Goal: Navigation & Orientation: Find specific page/section

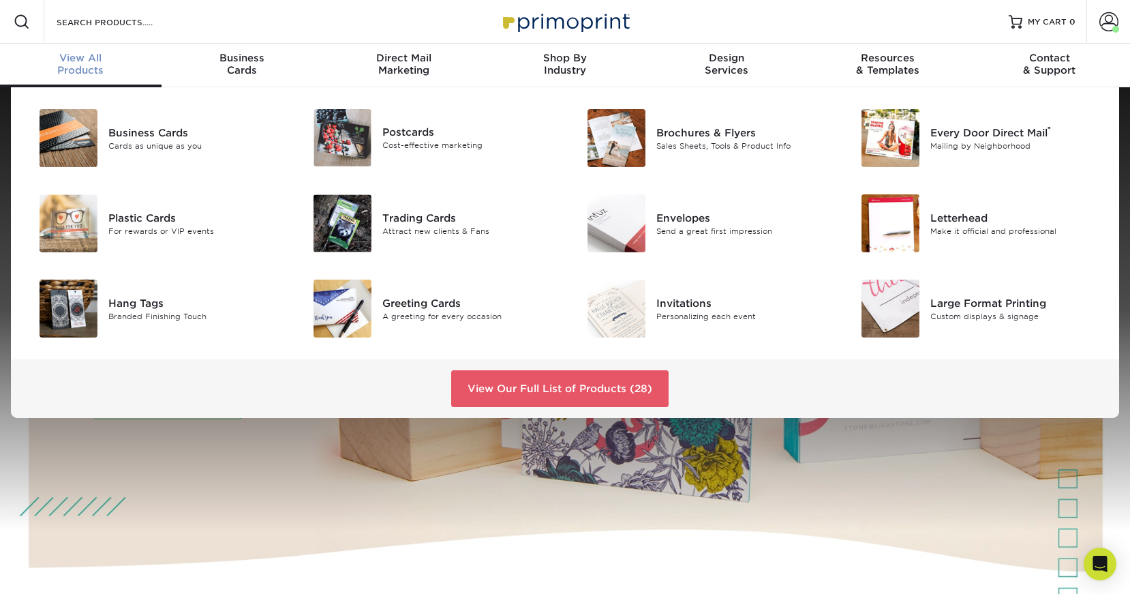
click at [96, 67] on div "View All Products" at bounding box center [81, 64] width 162 height 25
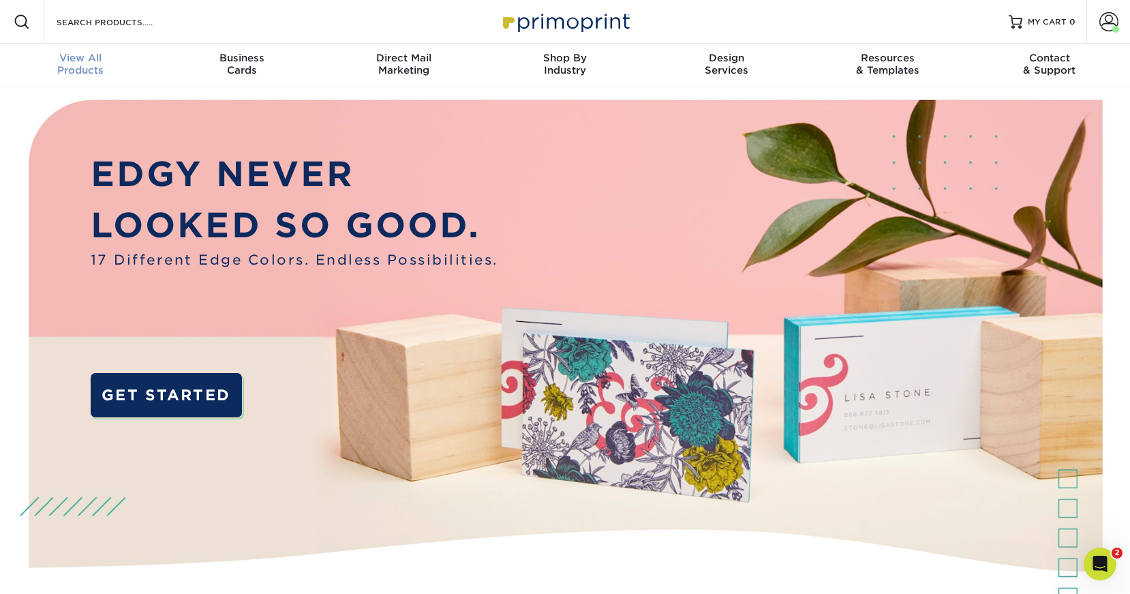
click at [78, 70] on div "View All Products" at bounding box center [81, 64] width 162 height 25
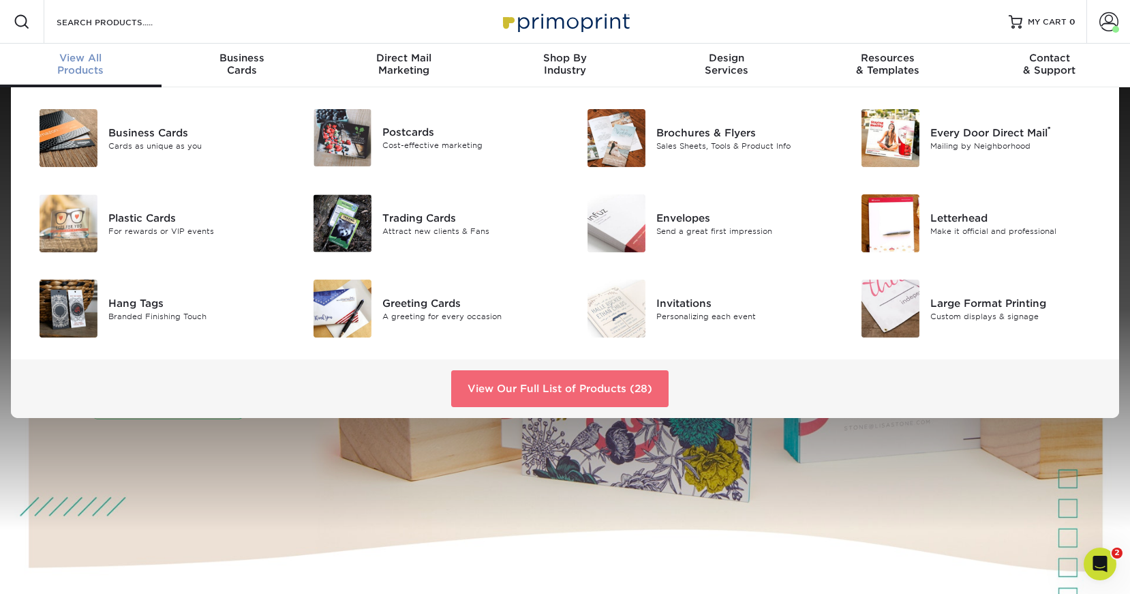
click at [504, 383] on link "View Our Full List of Products (28)" at bounding box center [559, 388] width 217 height 37
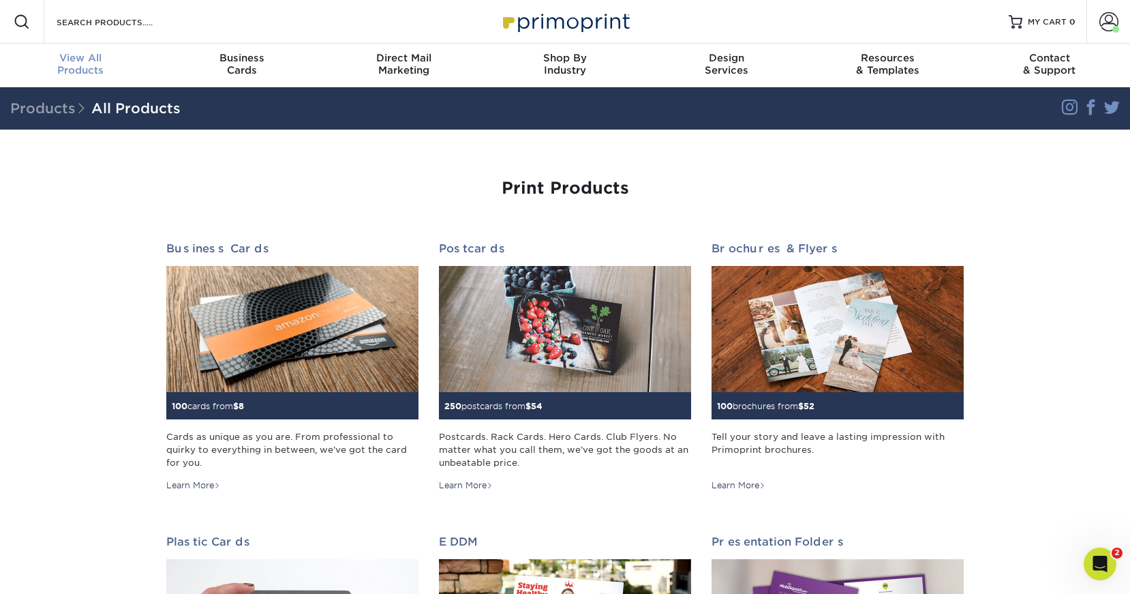
click at [93, 70] on div "View All Products" at bounding box center [81, 64] width 162 height 25
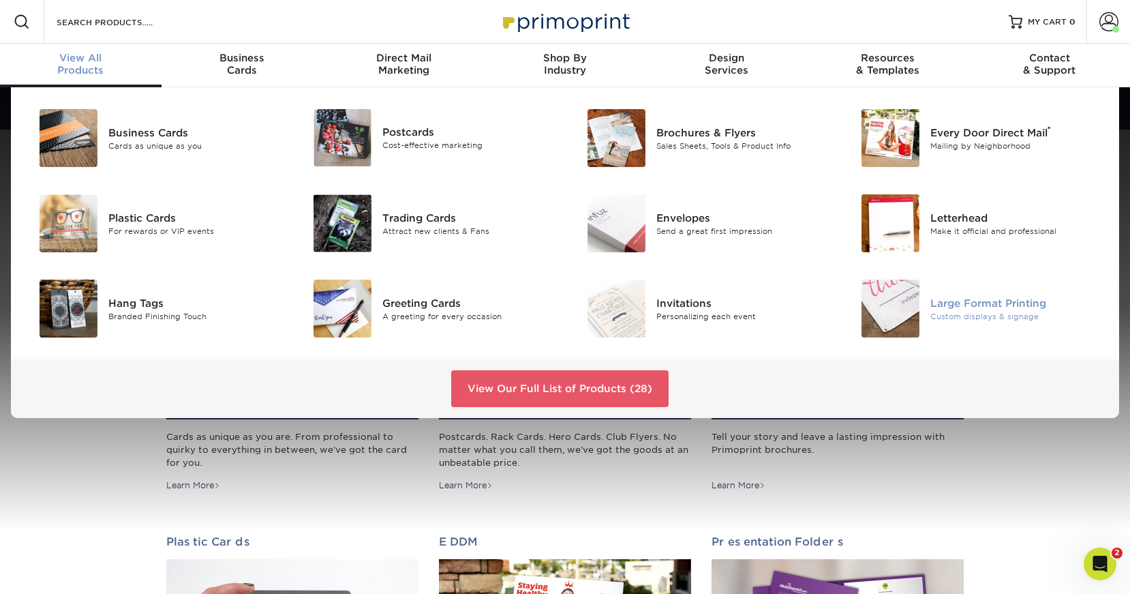
click at [898, 324] on img at bounding box center [890, 308] width 58 height 58
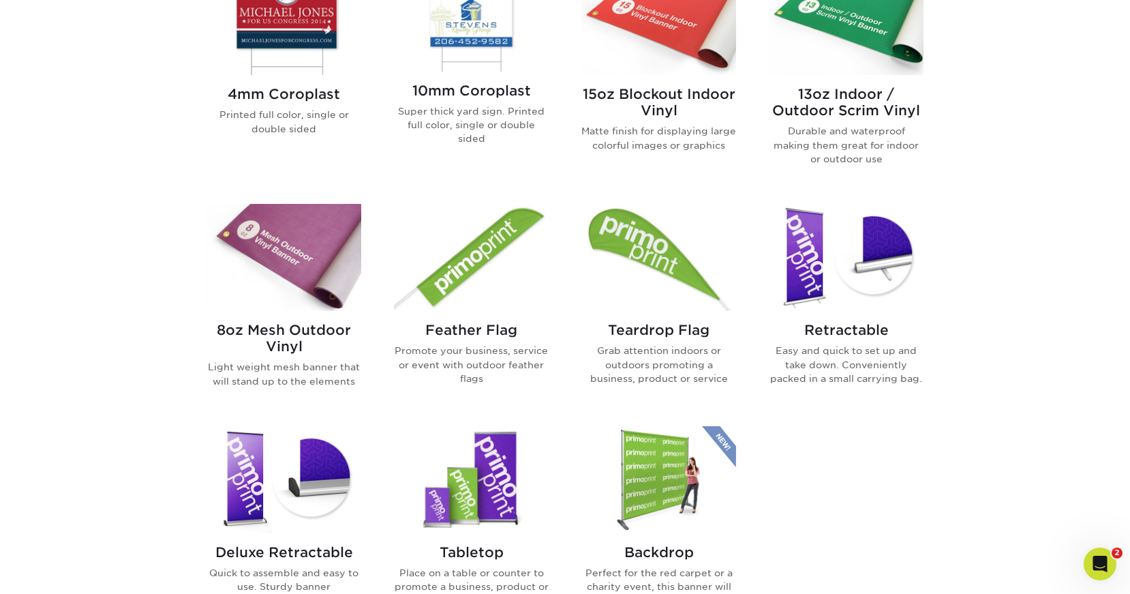
scroll to position [938, 0]
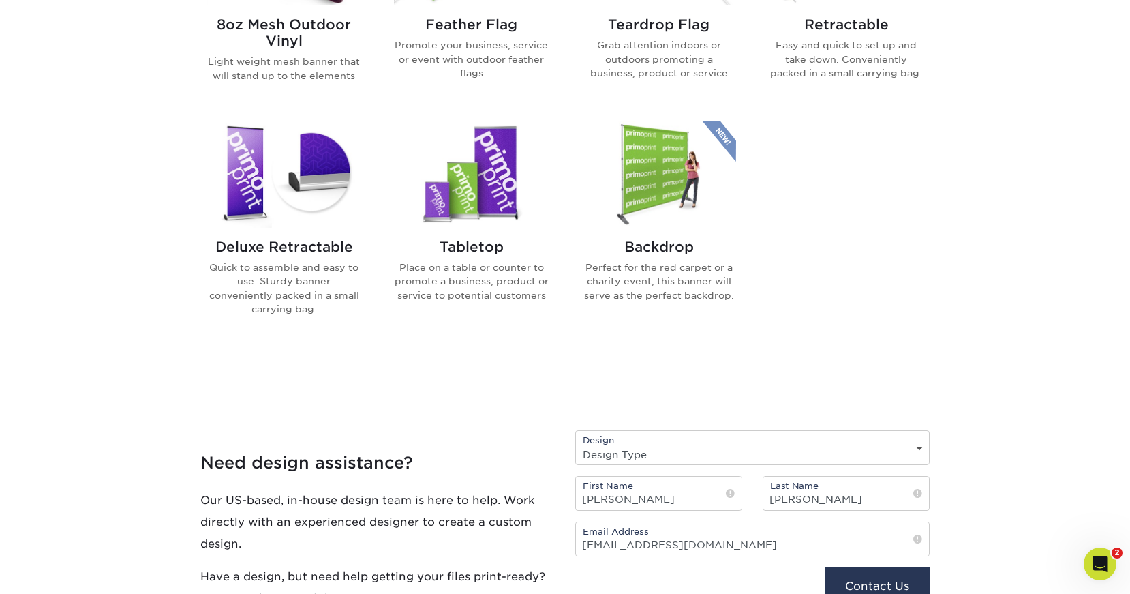
click at [472, 199] on img at bounding box center [471, 174] width 155 height 107
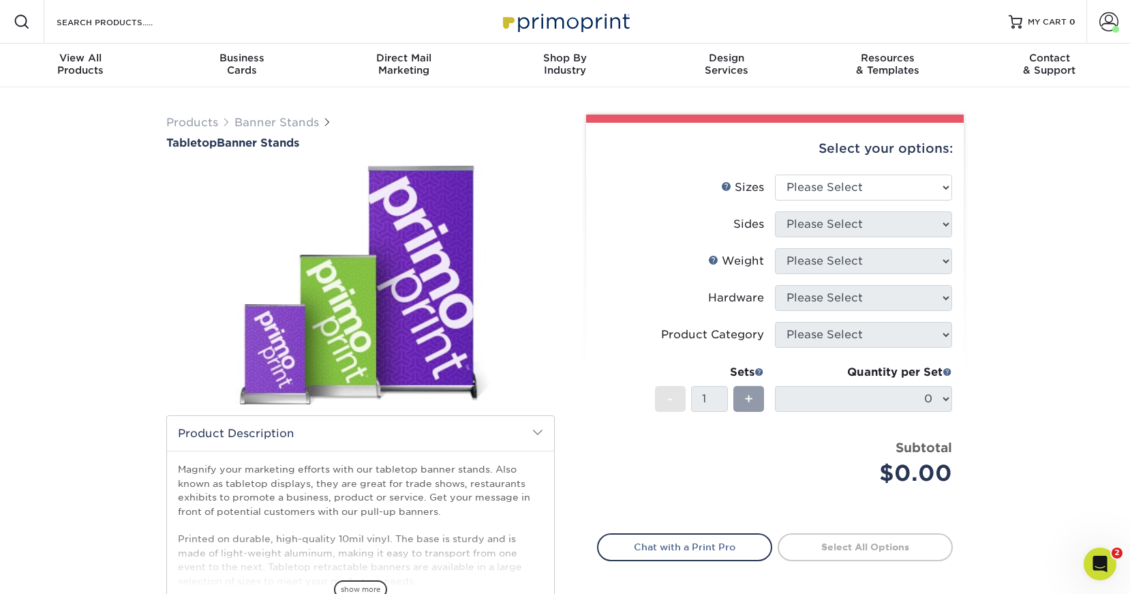
click at [429, 337] on img at bounding box center [360, 285] width 388 height 269
click at [367, 345] on img at bounding box center [360, 285] width 388 height 269
